Goal: Task Accomplishment & Management: Use online tool/utility

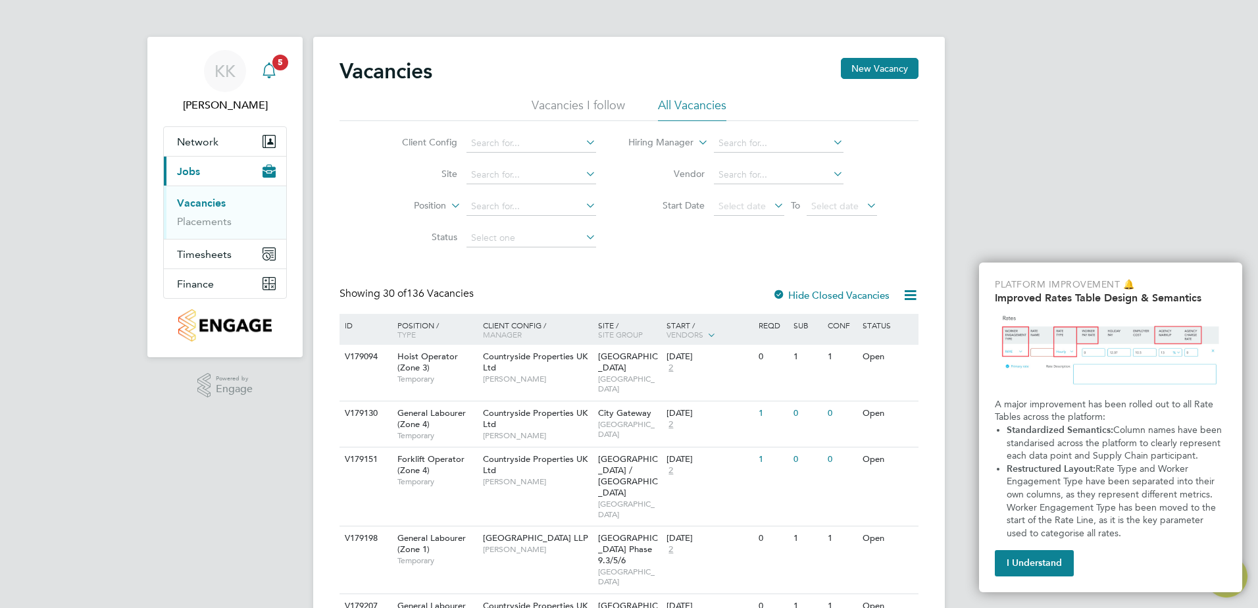
click at [280, 71] on div "Main navigation" at bounding box center [269, 71] width 26 height 26
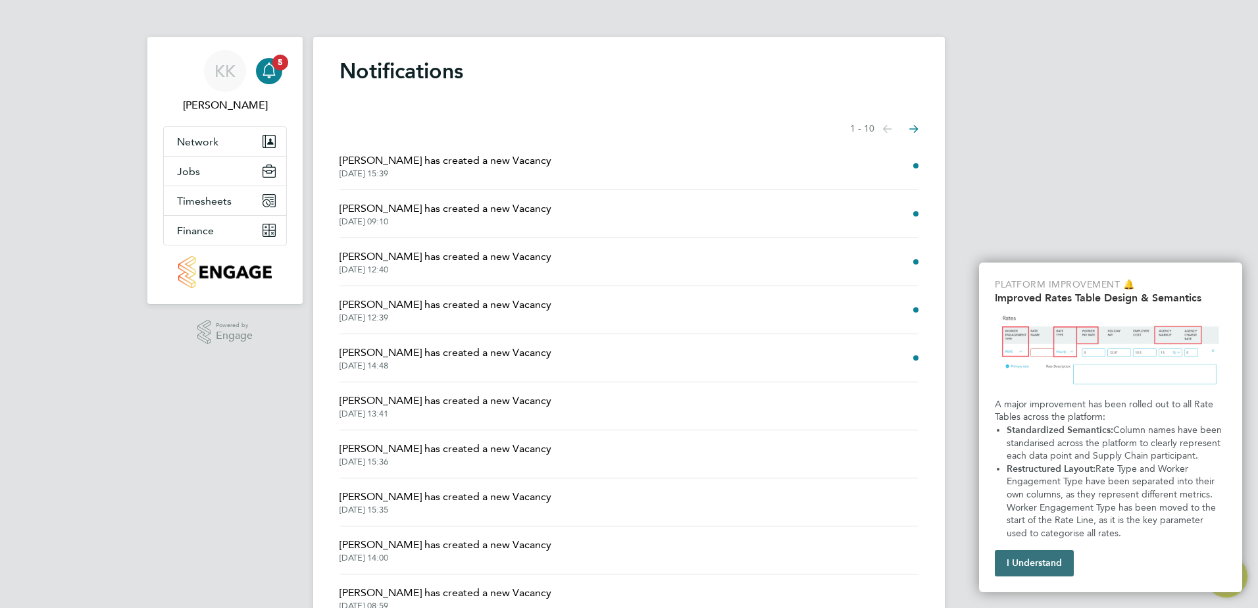
click at [1007, 562] on button "I Understand" at bounding box center [1034, 563] width 79 height 26
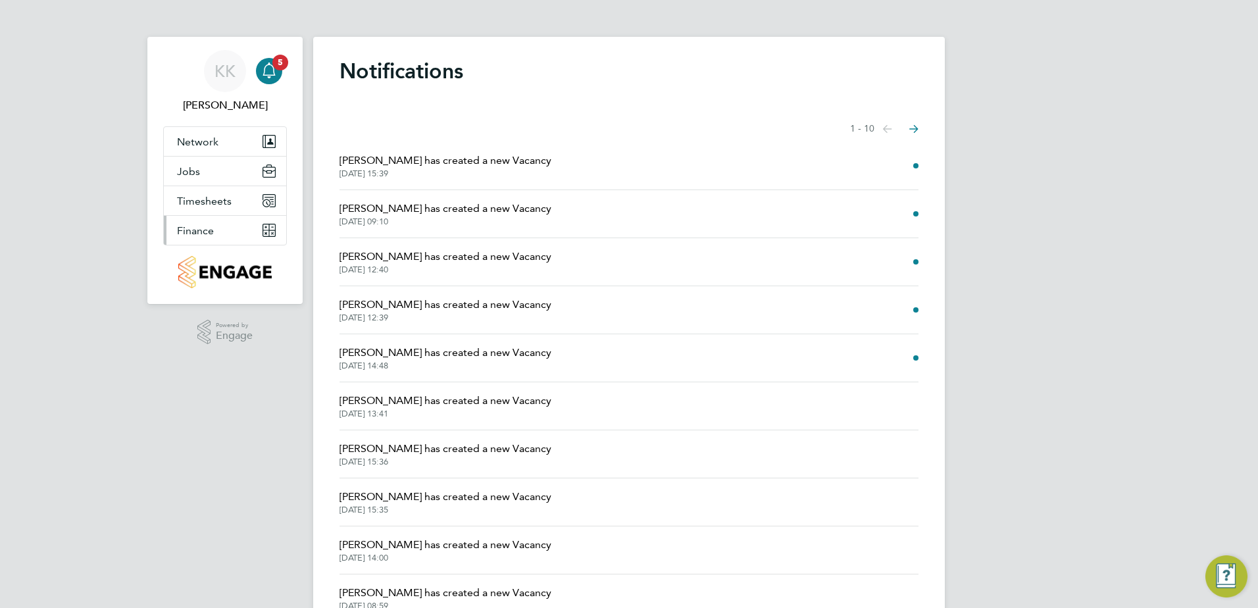
click at [196, 229] on span "Finance" at bounding box center [195, 230] width 37 height 13
click at [260, 234] on button "Finance" at bounding box center [225, 230] width 122 height 29
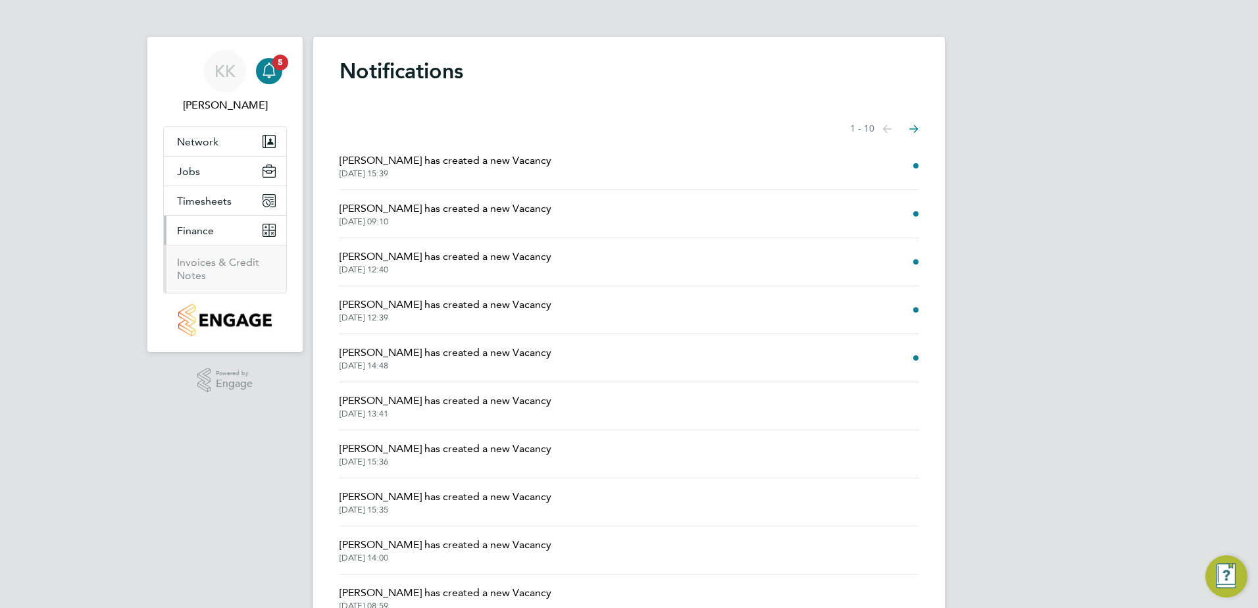
click at [199, 236] on span "Finance" at bounding box center [195, 230] width 37 height 13
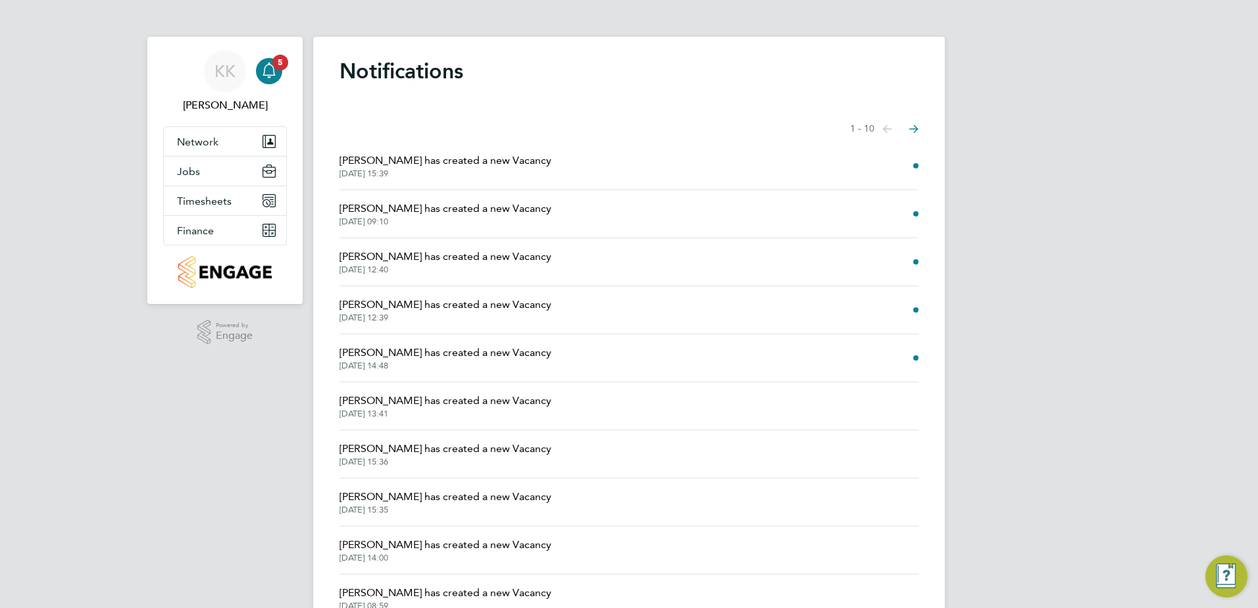
click at [184, 274] on ul "KK [PERSON_NAME] Notifications 5 Applications: Network Team Members Sites Worke…" at bounding box center [225, 165] width 124 height 257
click at [198, 234] on span "Finance" at bounding box center [195, 230] width 37 height 13
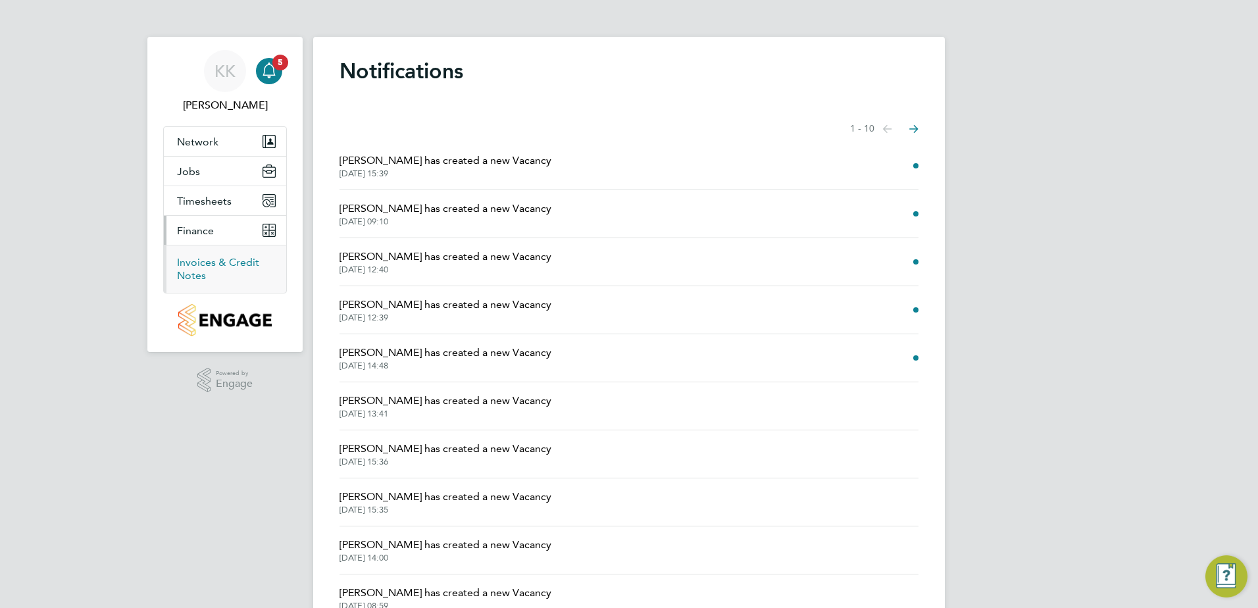
click at [203, 257] on link "Invoices & Credit Notes" at bounding box center [218, 269] width 82 height 26
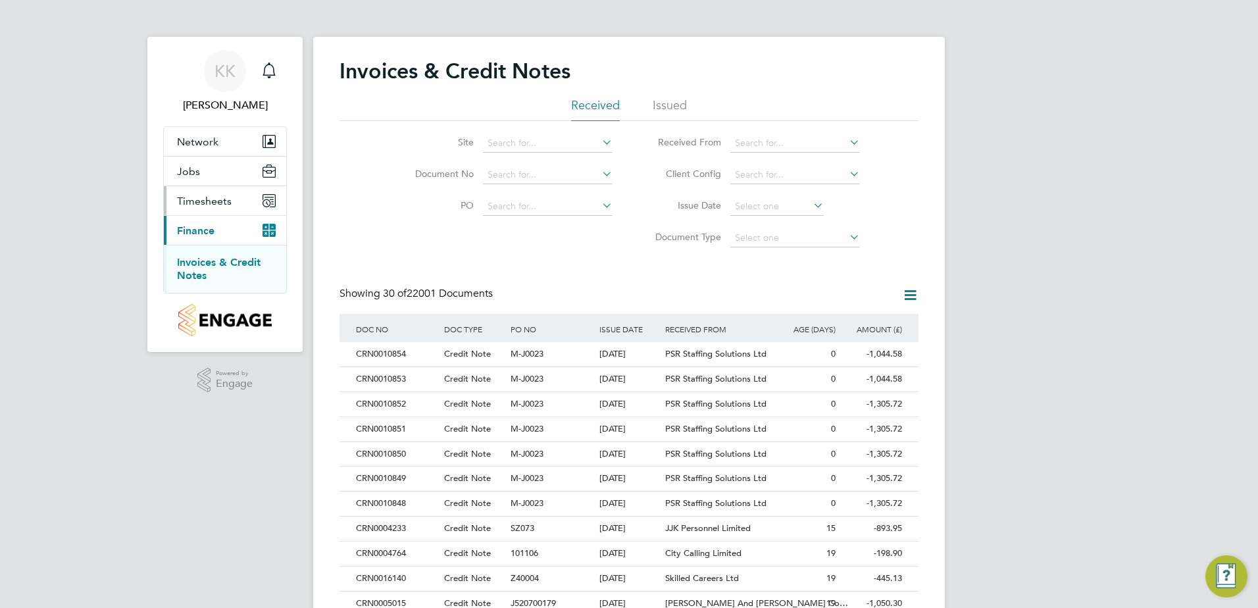
click at [263, 200] on icon "Main navigation" at bounding box center [269, 200] width 13 height 13
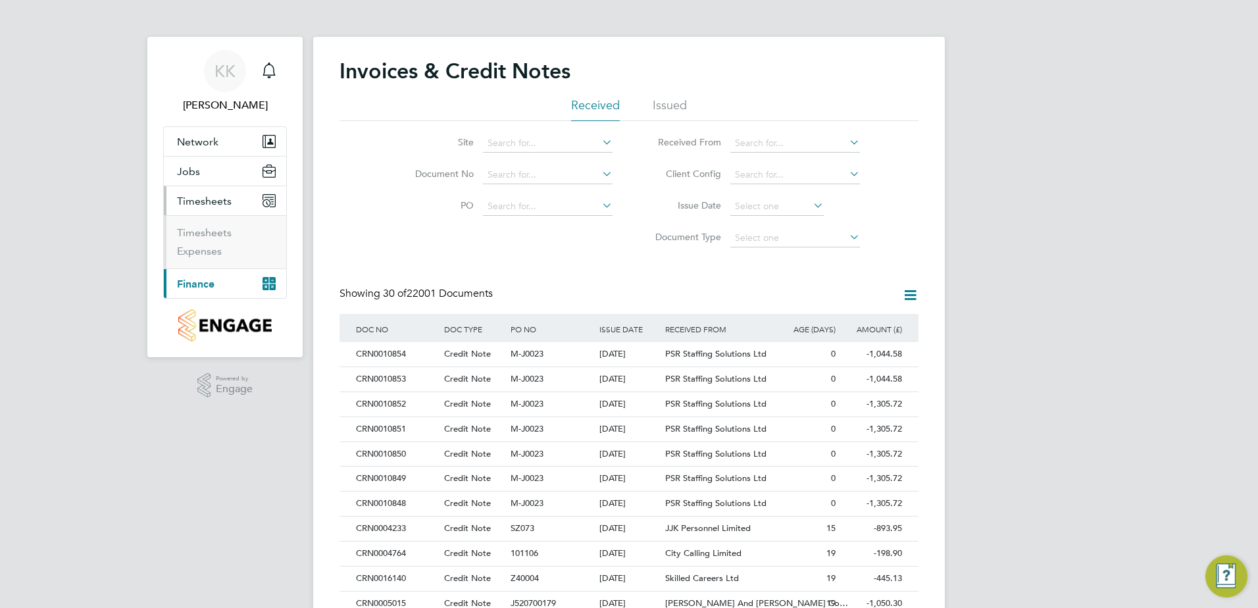
click at [263, 200] on icon "Main navigation" at bounding box center [269, 200] width 13 height 13
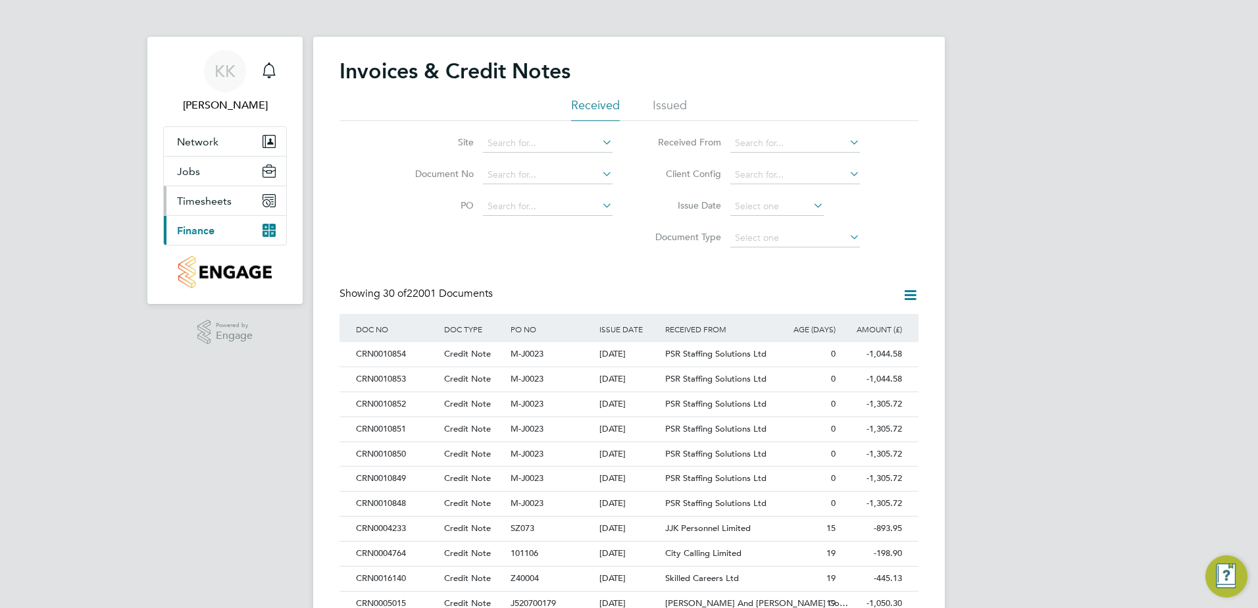
click at [233, 199] on button "Timesheets" at bounding box center [225, 200] width 122 height 29
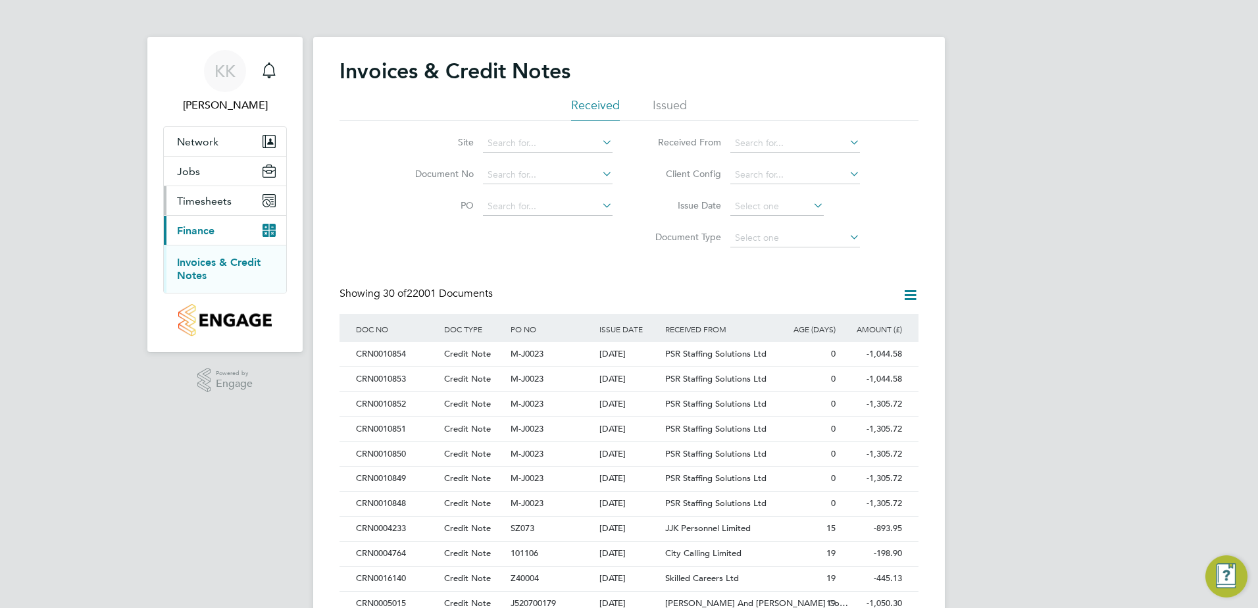
click at [268, 200] on icon "Main navigation" at bounding box center [269, 200] width 13 height 13
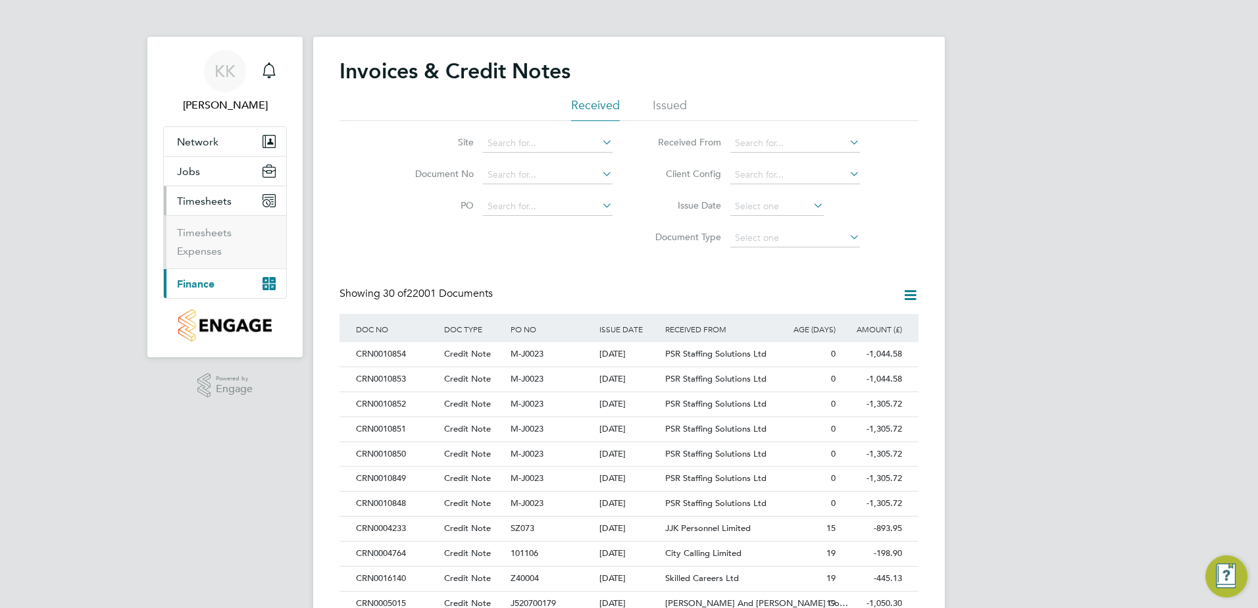
click at [235, 236] on li "Timesheets" at bounding box center [226, 235] width 99 height 18
click at [217, 234] on link "Timesheets" at bounding box center [204, 232] width 55 height 13
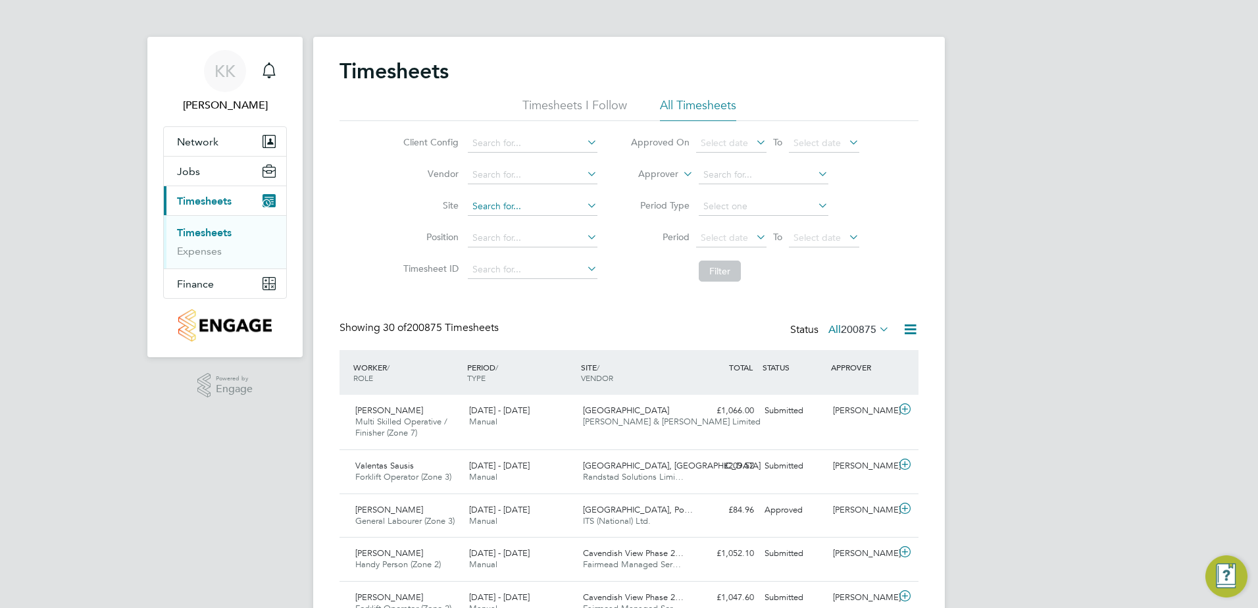
click at [545, 198] on input at bounding box center [533, 206] width 130 height 18
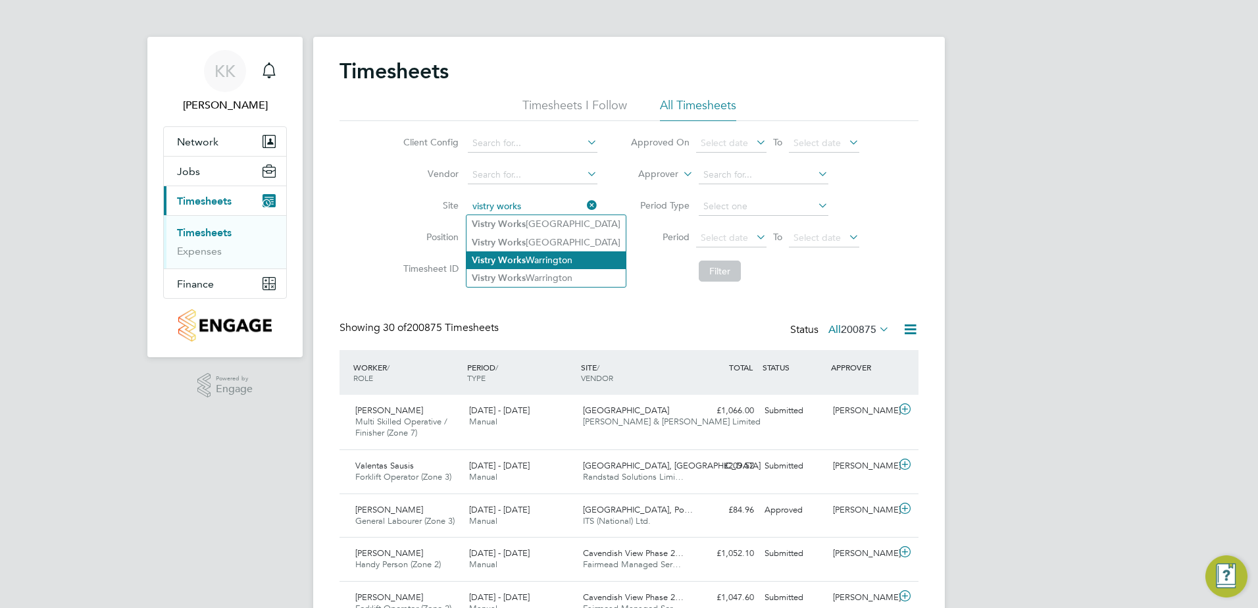
click at [544, 260] on li "Vistry Works [GEOGRAPHIC_DATA]" at bounding box center [546, 260] width 159 height 18
type input "Vistry Works [GEOGRAPHIC_DATA]"
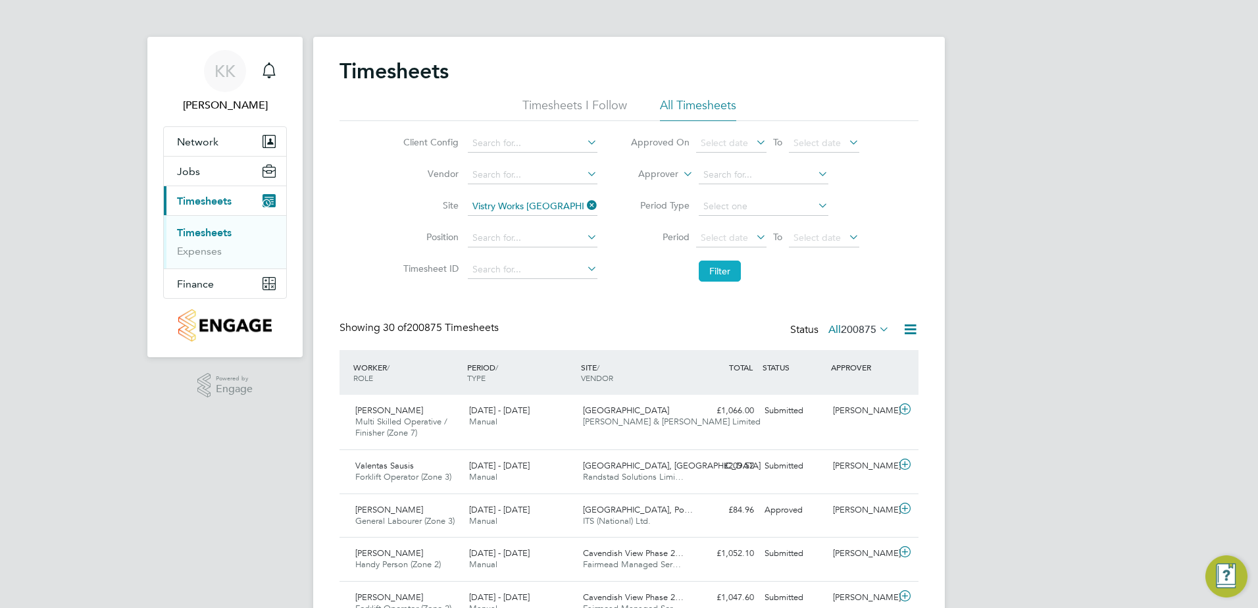
click at [713, 276] on button "Filter" at bounding box center [720, 271] width 42 height 21
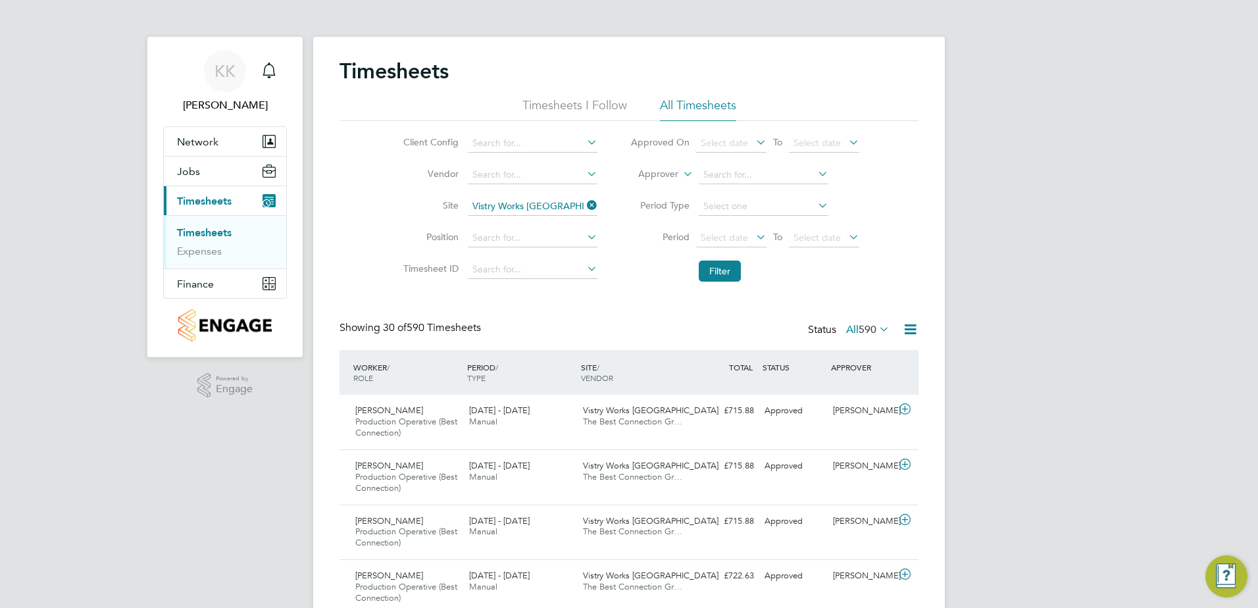
click at [911, 328] on icon at bounding box center [910, 329] width 16 height 16
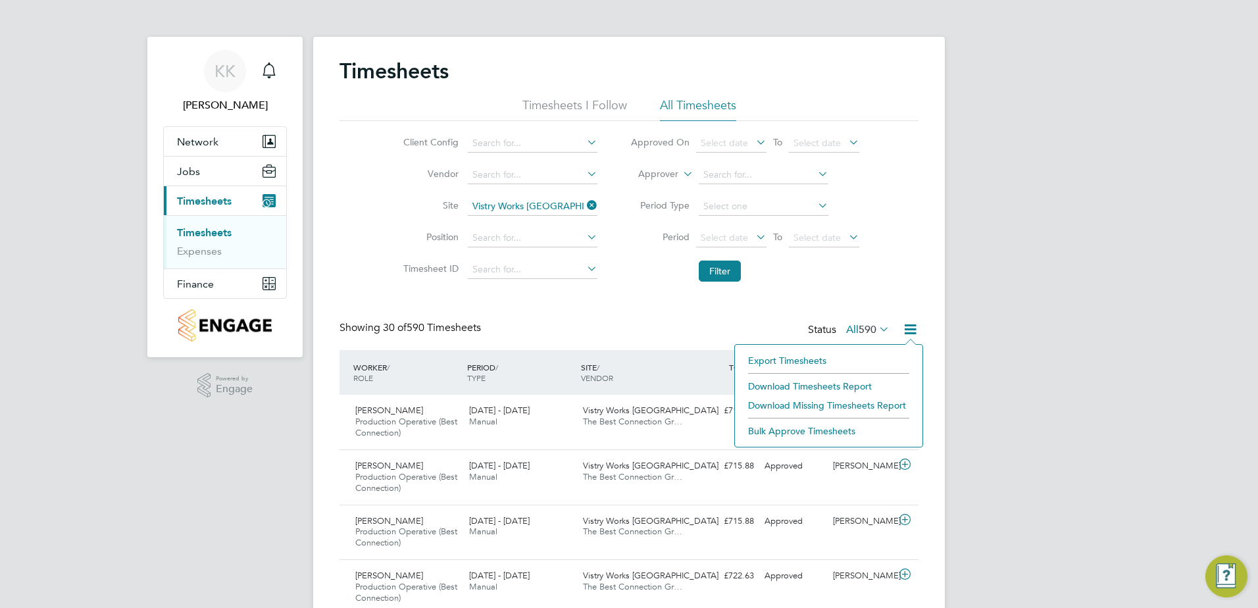
click at [822, 385] on li "Download Timesheets Report" at bounding box center [829, 386] width 174 height 18
